Goal: Communication & Community: Answer question/provide support

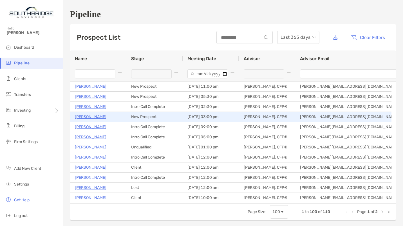
click at [90, 116] on p "[PERSON_NAME]" at bounding box center [90, 116] width 31 height 7
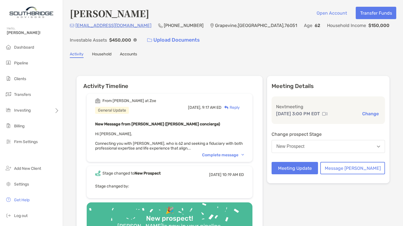
click at [224, 153] on div "Complete message" at bounding box center [223, 155] width 42 height 5
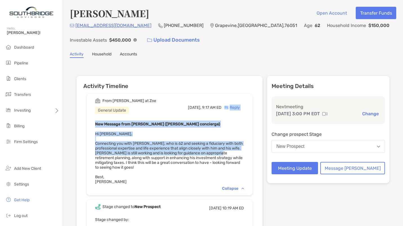
drag, startPoint x: 224, startPoint y: 153, endPoint x: 232, endPoint y: 105, distance: 48.6
click at [232, 105] on div "From [PERSON_NAME] at [PERSON_NAME] General Update [DATE], 9:17 AM ED Reply New…" at bounding box center [170, 145] width 166 height 102
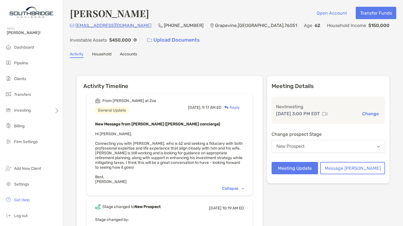
drag, startPoint x: 232, startPoint y: 105, endPoint x: 205, endPoint y: 69, distance: 45.1
click at [205, 69] on div "Activity Timeline From [PERSON_NAME] at [PERSON_NAME] General Update [DATE], 9:…" at bounding box center [233, 176] width 326 height 225
